Goal: Transaction & Acquisition: Purchase product/service

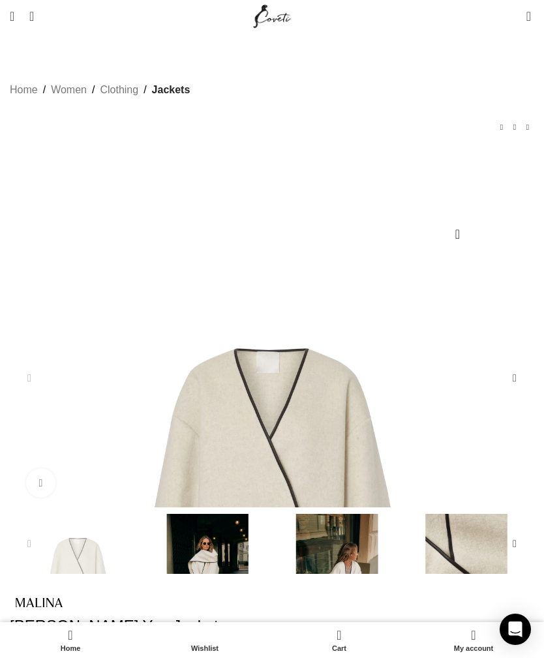
scroll to position [0, 148]
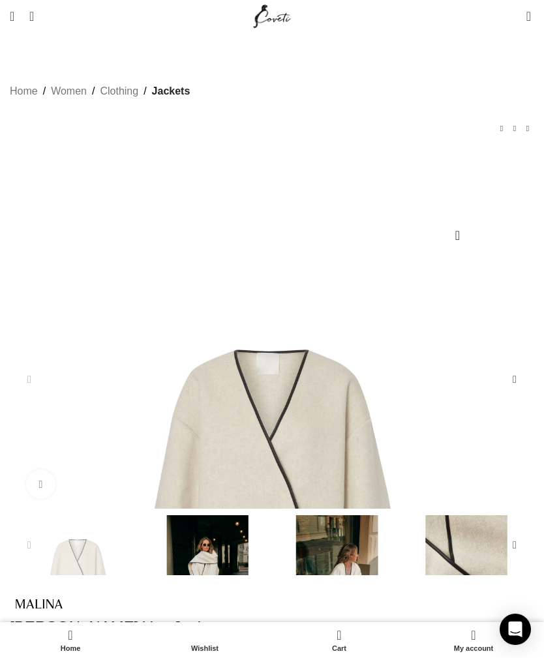
click at [275, 565] on img "3 / 5" at bounding box center [336, 576] width 123 height 123
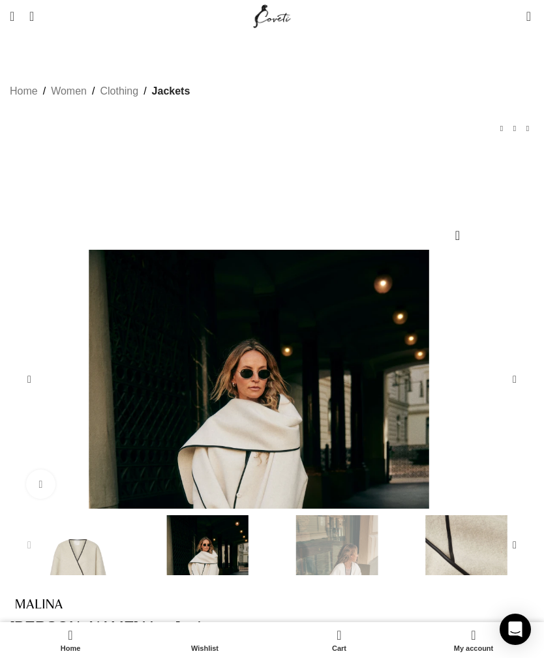
click at [146, 568] on img "2 / 5" at bounding box center [207, 576] width 123 height 123
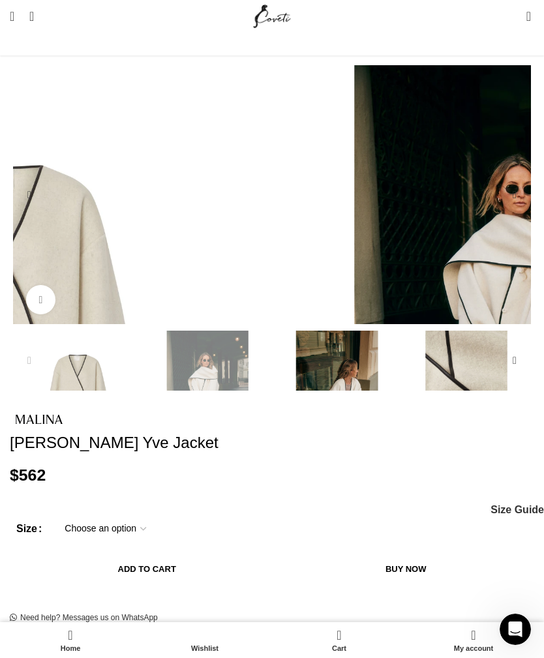
scroll to position [0, 444]
click at [501, 374] on div "Next slide" at bounding box center [514, 361] width 26 height 26
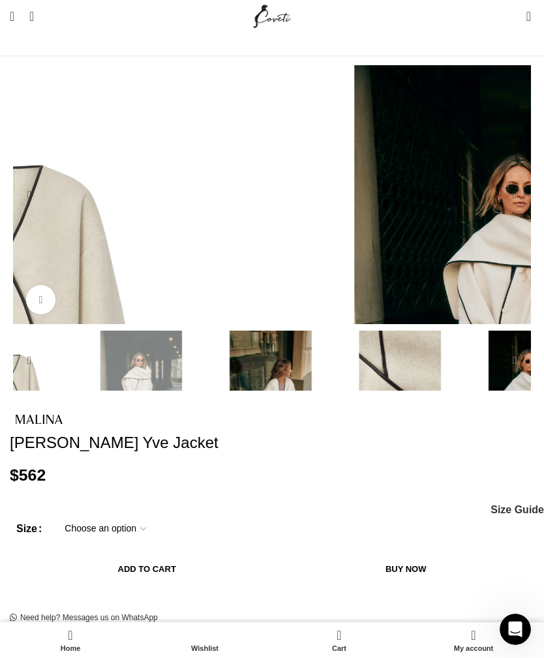
click at [467, 391] on img "5 / 5" at bounding box center [528, 392] width 123 height 123
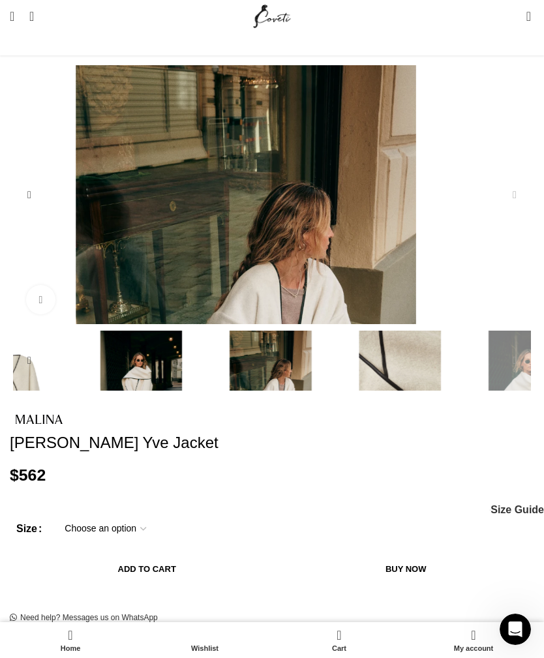
scroll to position [0, 592]
click at [209, 391] on img "3 / 5" at bounding box center [270, 392] width 123 height 123
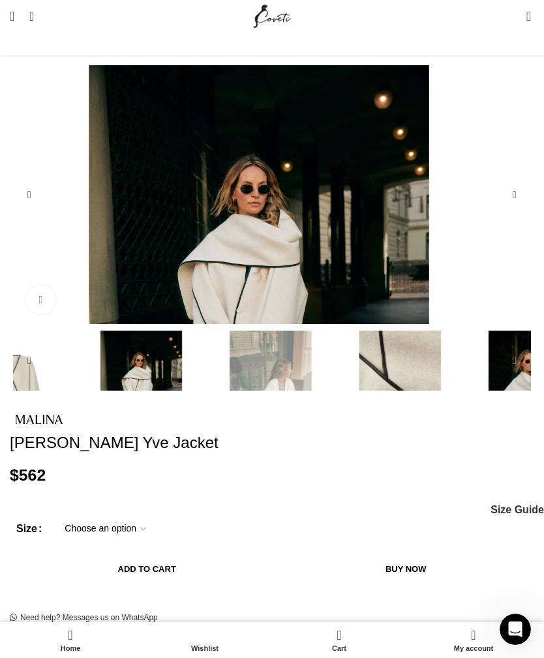
click at [501, 374] on div "Next slide" at bounding box center [514, 361] width 26 height 26
click at [80, 385] on img "2 / 5" at bounding box center [141, 392] width 123 height 123
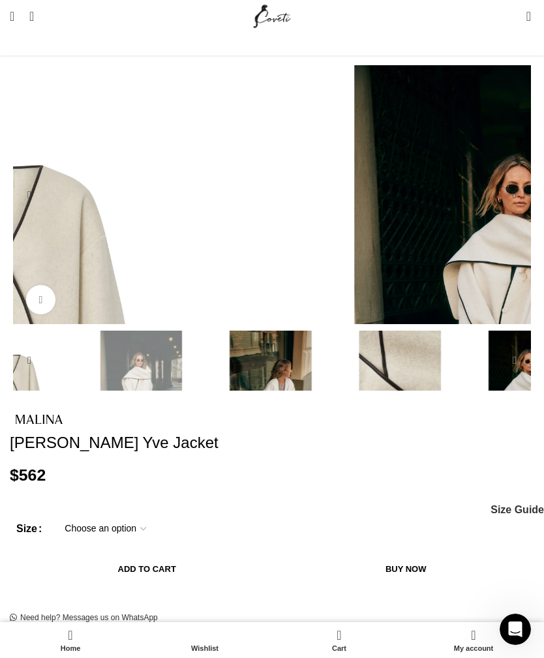
scroll to position [0, 740]
click at [501, 374] on div "Next slide" at bounding box center [514, 361] width 26 height 26
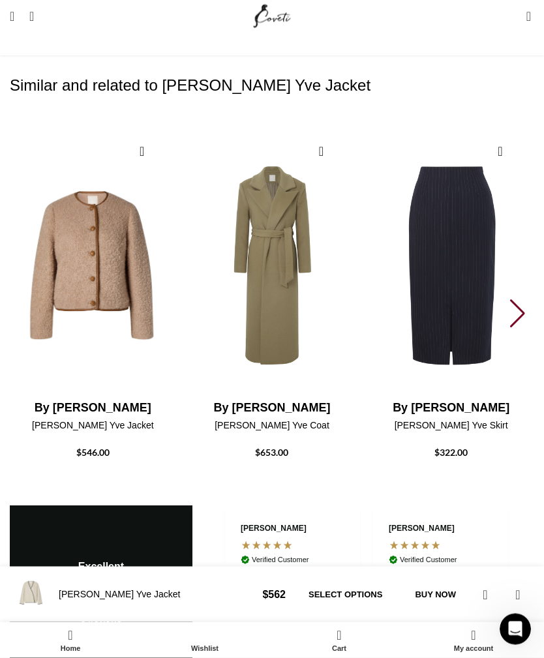
scroll to position [1886, 0]
click at [516, 299] on div "Next slide" at bounding box center [519, 313] width 18 height 29
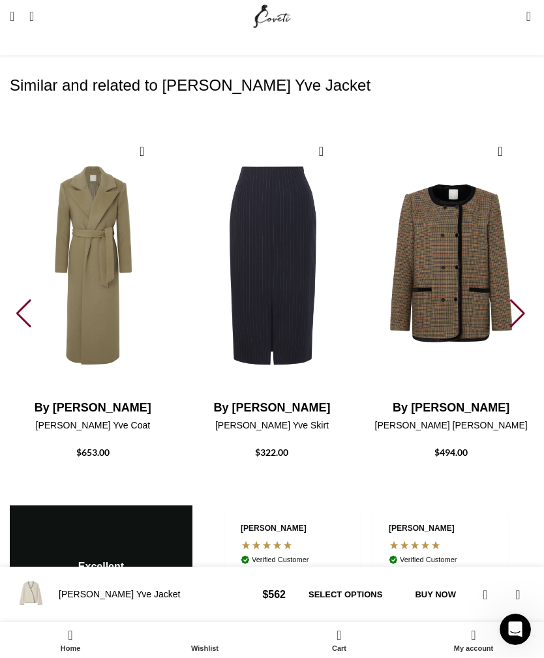
click at [522, 299] on div "Next slide" at bounding box center [519, 313] width 18 height 29
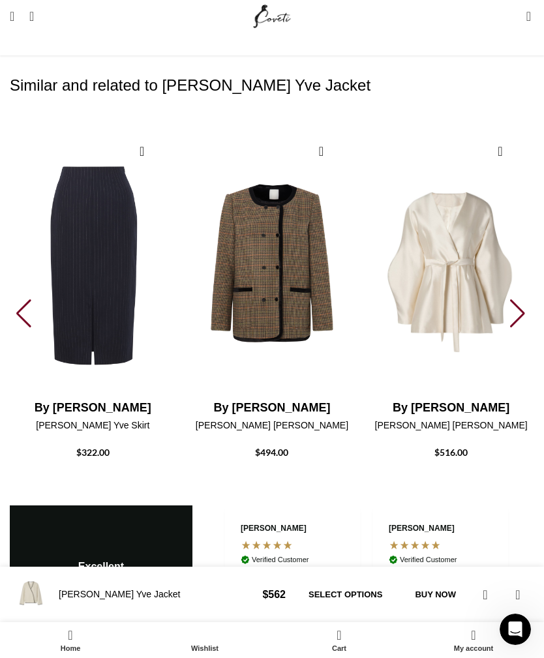
click at [514, 299] on div "Next slide" at bounding box center [519, 313] width 18 height 29
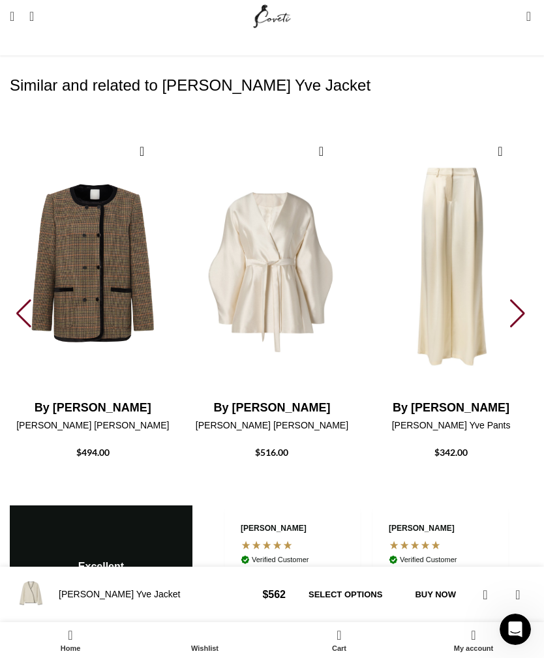
click at [510, 299] on div "Next slide" at bounding box center [519, 313] width 18 height 29
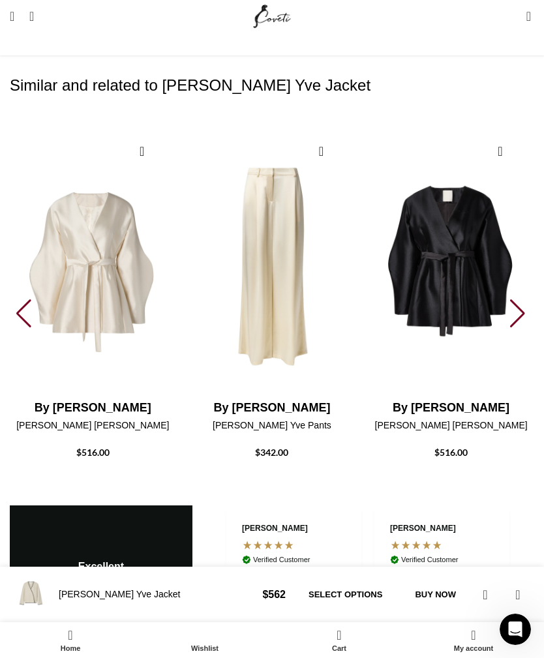
scroll to position [0, 1332]
click at [517, 299] on div "Next slide" at bounding box center [519, 313] width 18 height 29
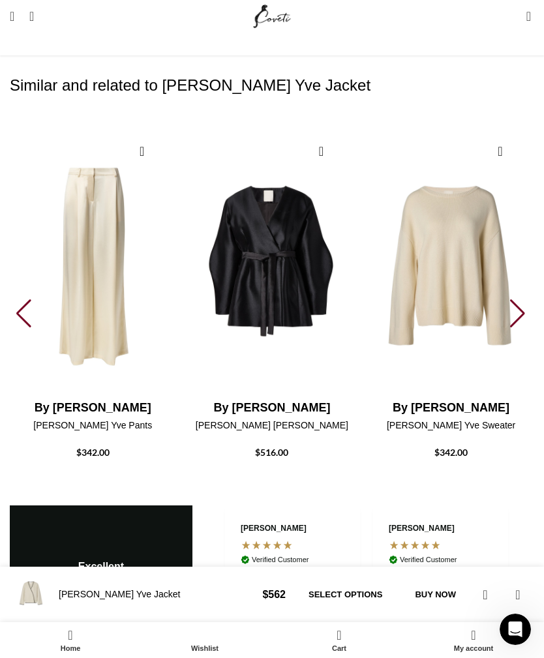
click at [519, 299] on div "Next slide" at bounding box center [519, 313] width 18 height 29
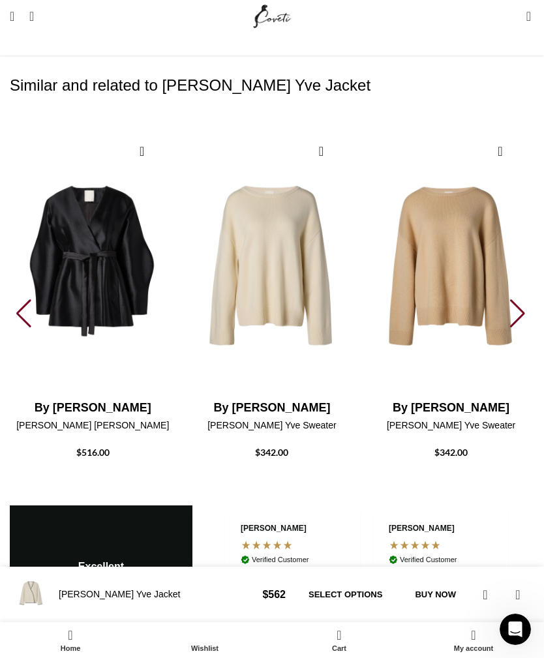
click at [509, 396] on img "9 / 30" at bounding box center [451, 526] width 166 height 261
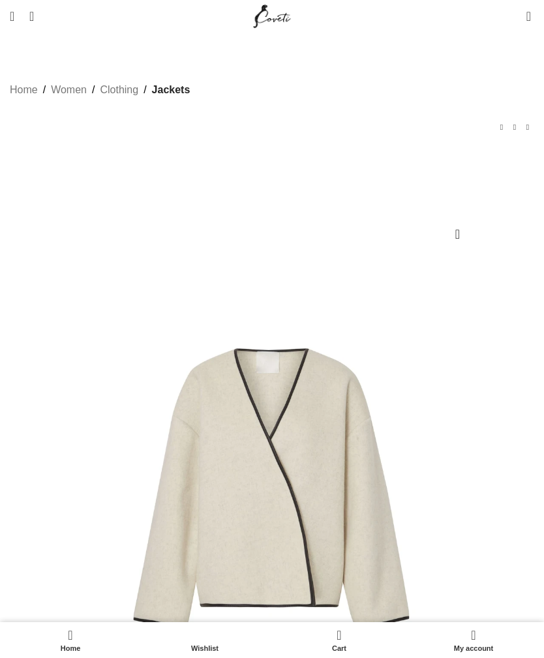
click at [27, 13] on span "Search" at bounding box center [27, 16] width 0 height 13
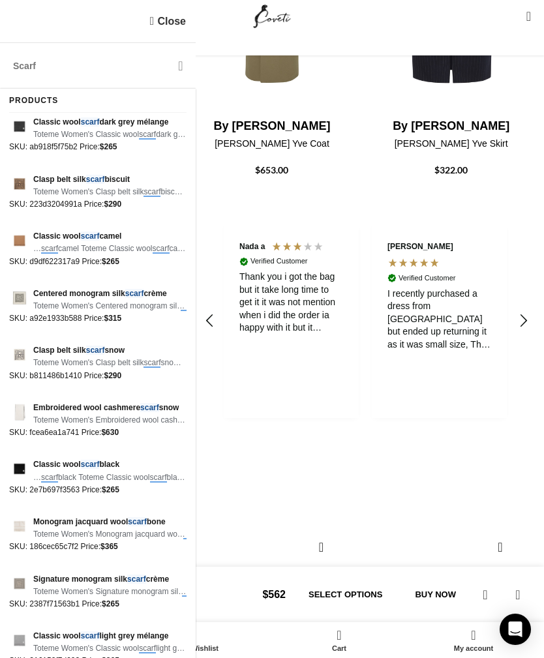
scroll to position [0, 444]
type input "Scarf"
click at [153, 25] on link "Close" at bounding box center [168, 21] width 36 height 16
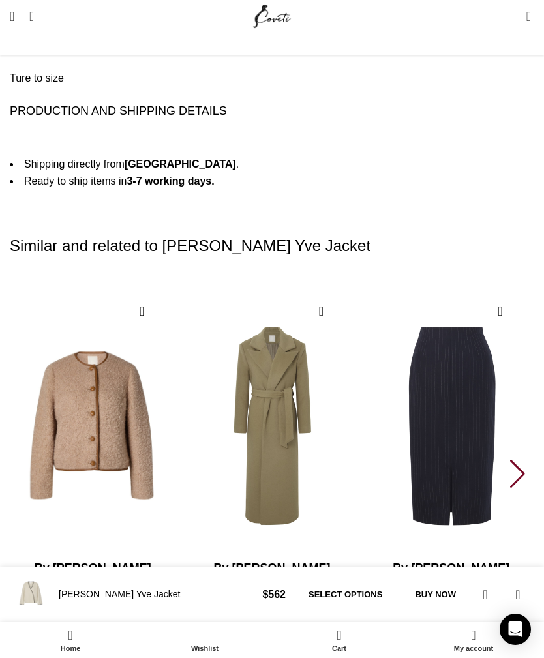
scroll to position [1747, 0]
click at [516, 459] on div "Next slide" at bounding box center [519, 473] width 18 height 29
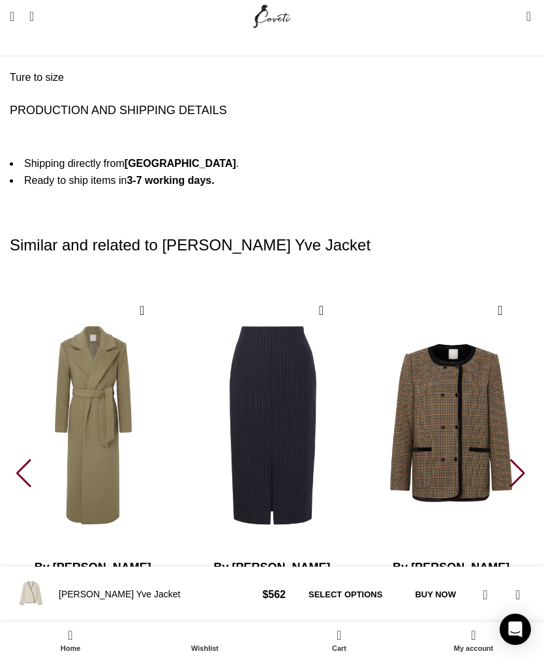
click at [518, 459] on div "Next slide" at bounding box center [519, 473] width 18 height 29
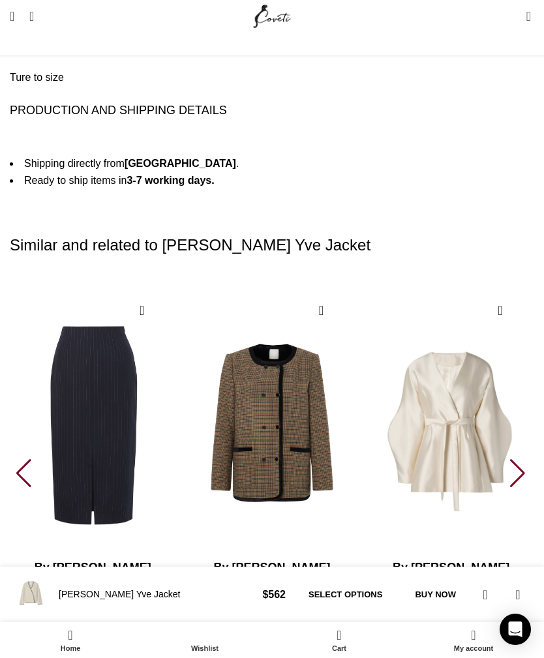
scroll to position [0, 592]
click at [518, 459] on div "Next slide" at bounding box center [519, 473] width 18 height 29
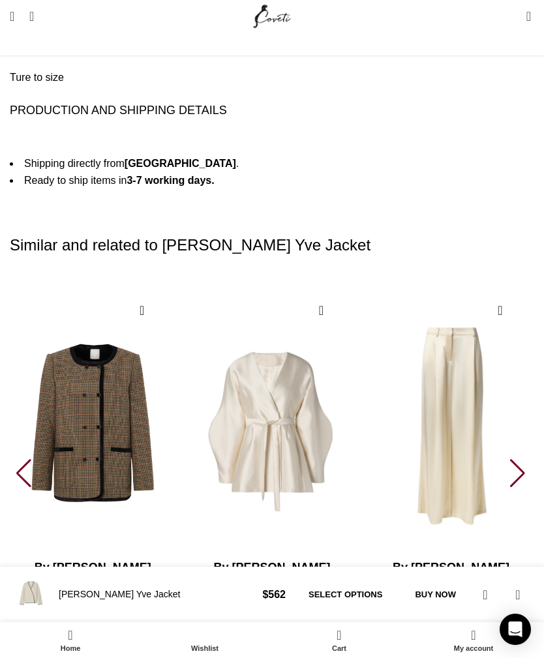
click at [519, 459] on div "Next slide" at bounding box center [519, 473] width 18 height 29
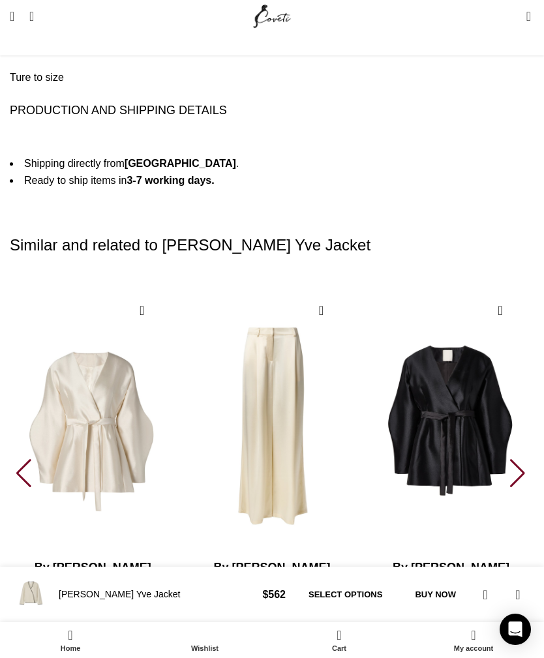
click at [519, 459] on div "Next slide" at bounding box center [519, 473] width 18 height 29
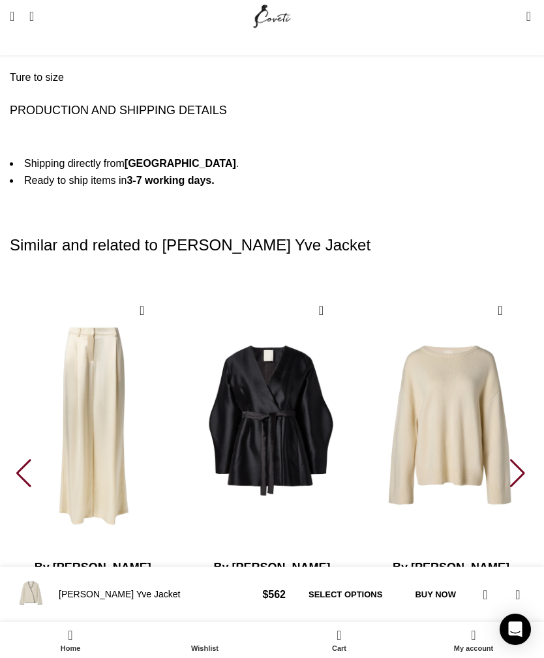
click at [522, 459] on div "Next slide" at bounding box center [519, 473] width 18 height 29
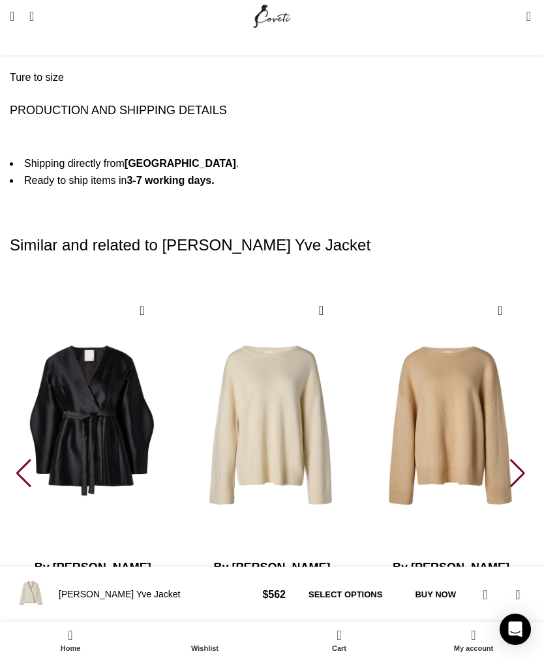
click at [523, 459] on div "Next slide" at bounding box center [519, 473] width 18 height 29
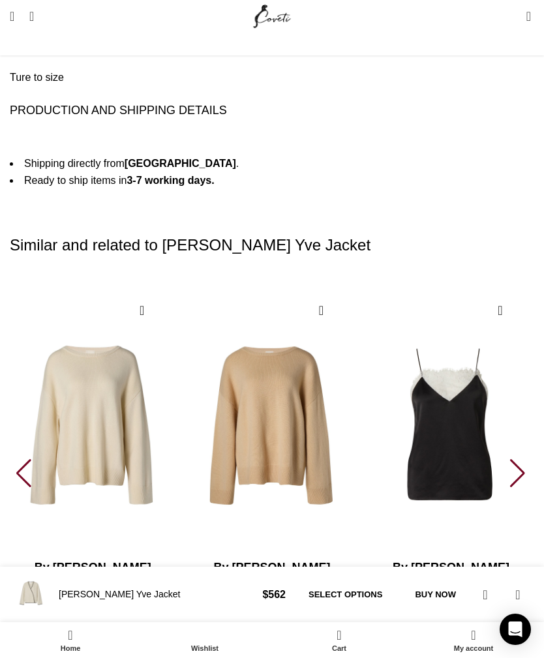
click at [522, 459] on div "Next slide" at bounding box center [519, 473] width 18 height 29
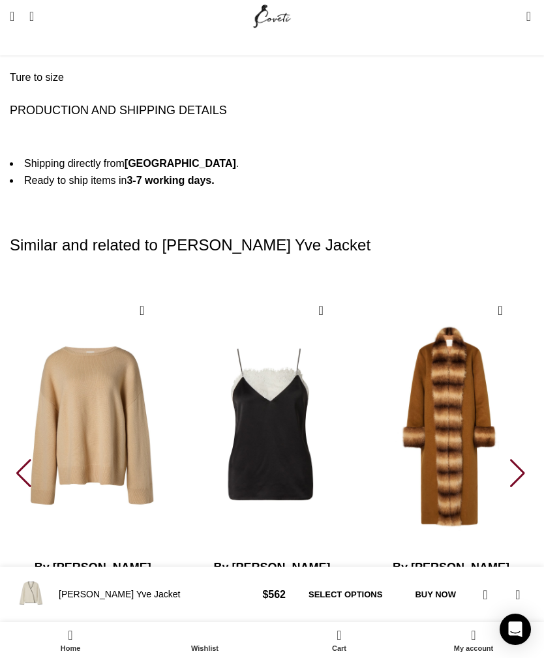
click at [522, 459] on div "Next slide" at bounding box center [519, 473] width 18 height 29
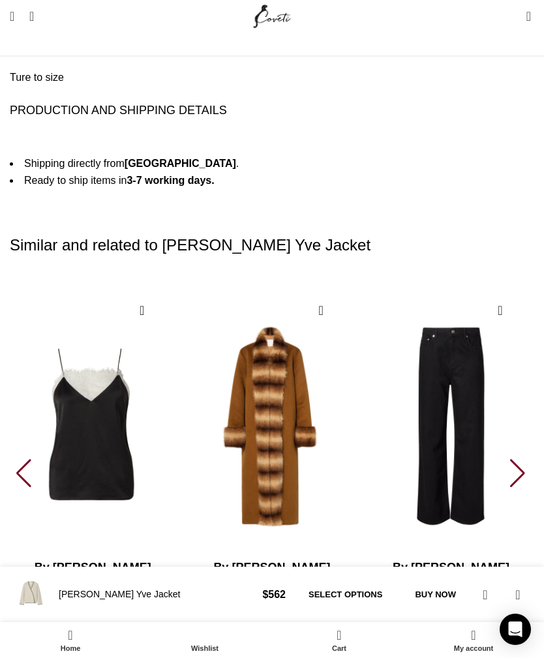
click at [520, 459] on div "Next slide" at bounding box center [519, 473] width 18 height 29
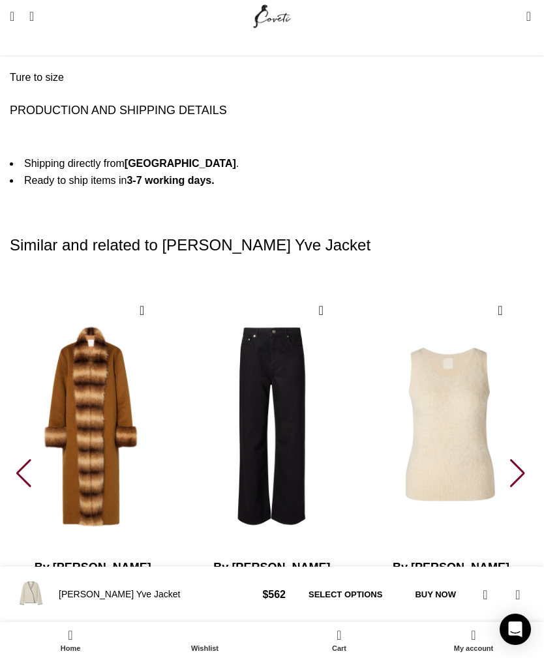
click at [522, 459] on div "Next slide" at bounding box center [519, 473] width 18 height 29
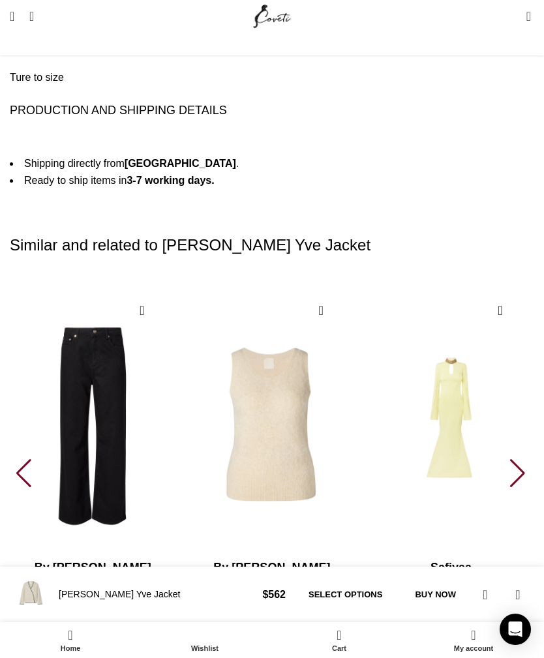
click at [521, 459] on div "Next slide" at bounding box center [519, 473] width 18 height 29
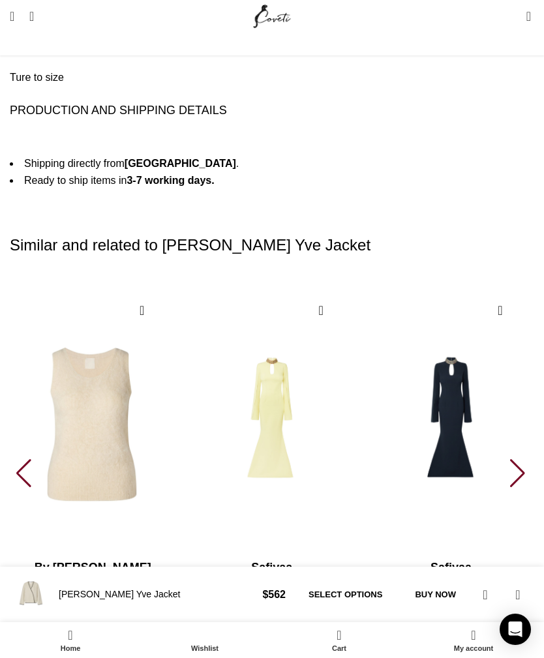
scroll to position [0, 740]
click at [522, 459] on div "Next slide" at bounding box center [519, 473] width 18 height 29
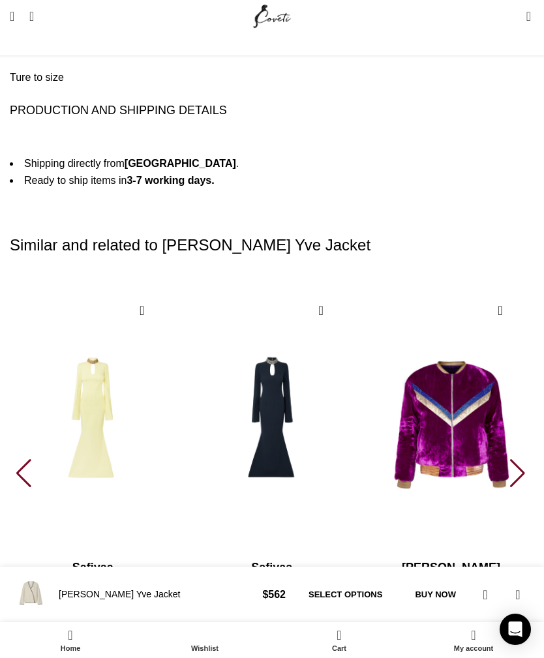
click at [523, 459] on div "Next slide" at bounding box center [519, 473] width 18 height 29
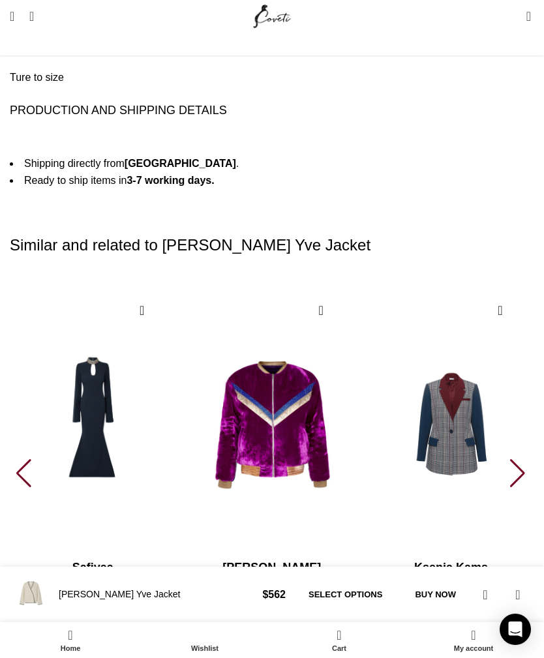
click at [522, 459] on div "Next slide" at bounding box center [519, 473] width 18 height 29
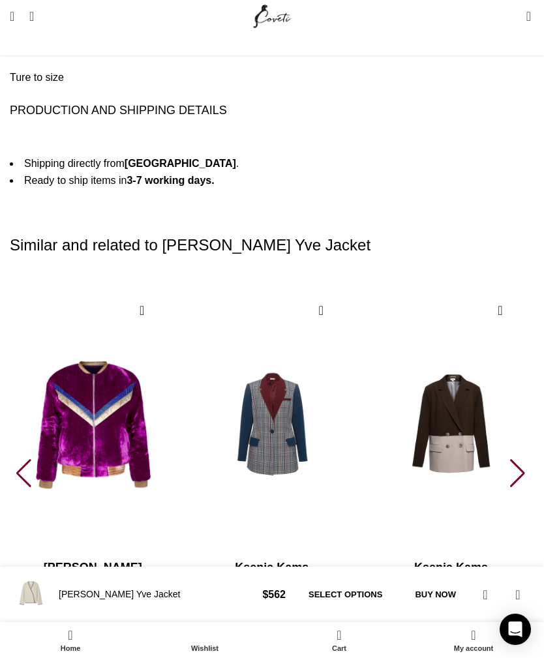
click at [524, 459] on div "Next slide" at bounding box center [519, 473] width 18 height 29
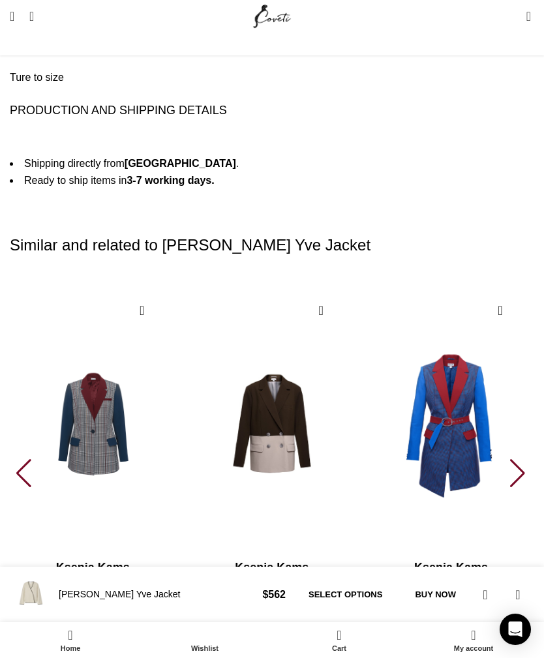
click at [27, 16] on span "Search" at bounding box center [27, 16] width 0 height 13
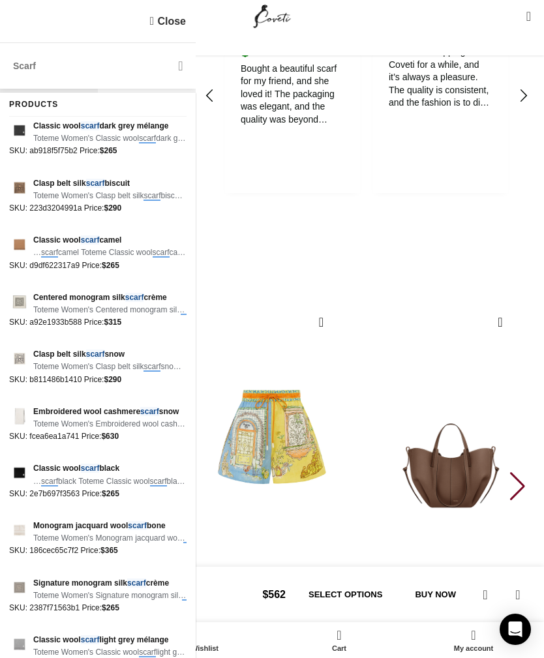
scroll to position [2412, 0]
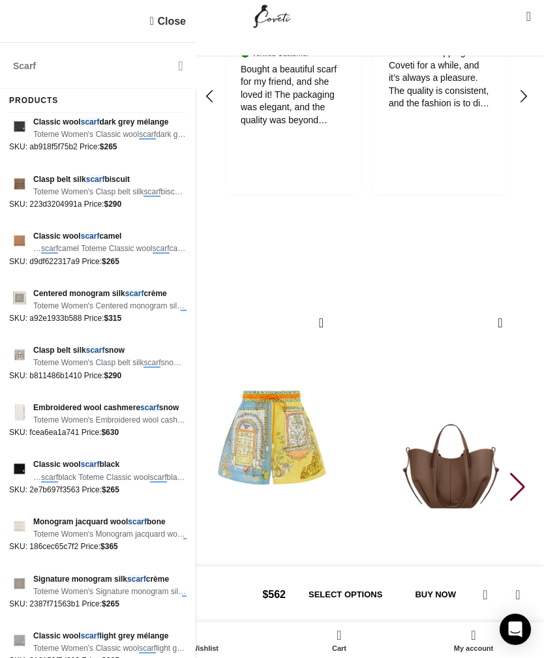
click at [126, 408] on span "Embroidered wool cashmere scarf snow" at bounding box center [109, 408] width 153 height 12
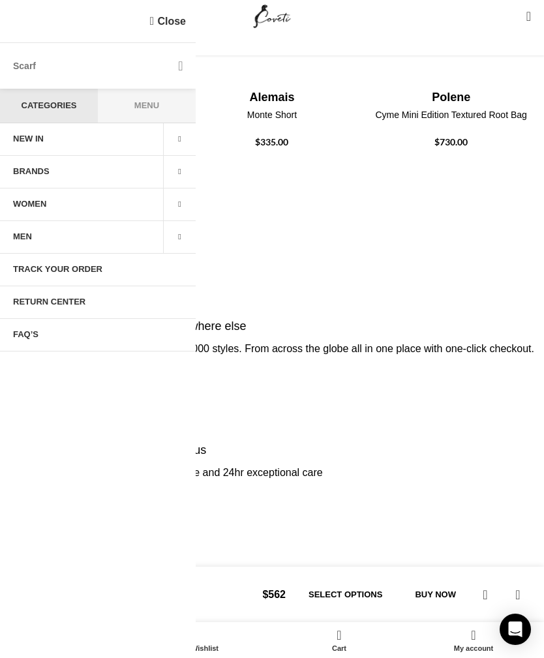
scroll to position [0, 1036]
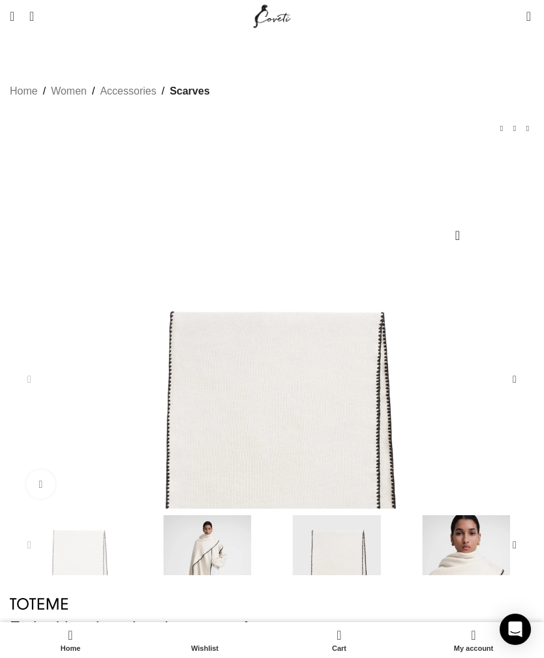
scroll to position [0, 148]
